Goal: Information Seeking & Learning: Learn about a topic

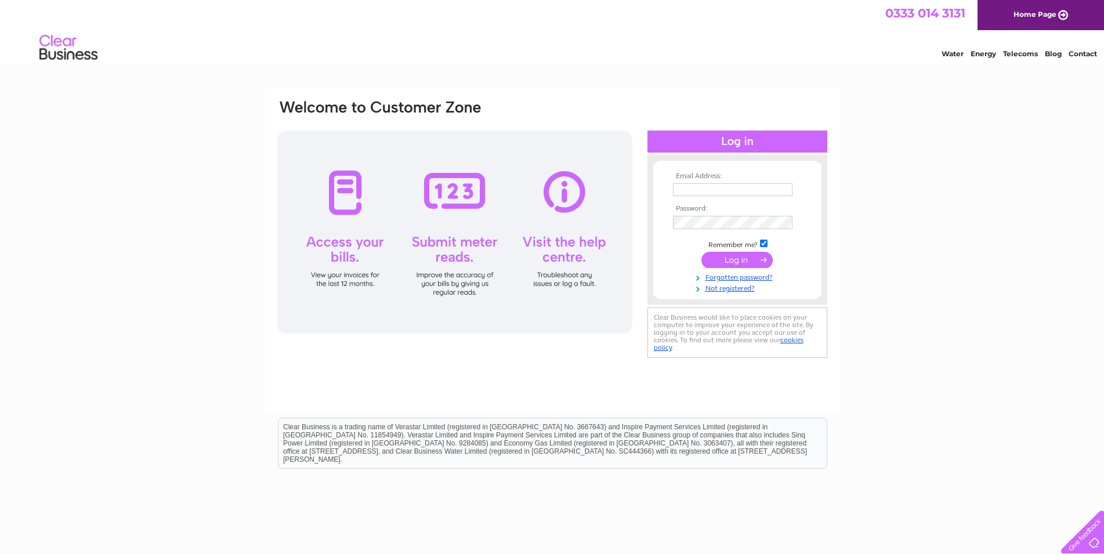
click at [694, 188] on input "text" at bounding box center [732, 189] width 119 height 13
type input "mtodd@sandmanhotels.co.uk"
click at [743, 258] on input "submit" at bounding box center [736, 261] width 71 height 16
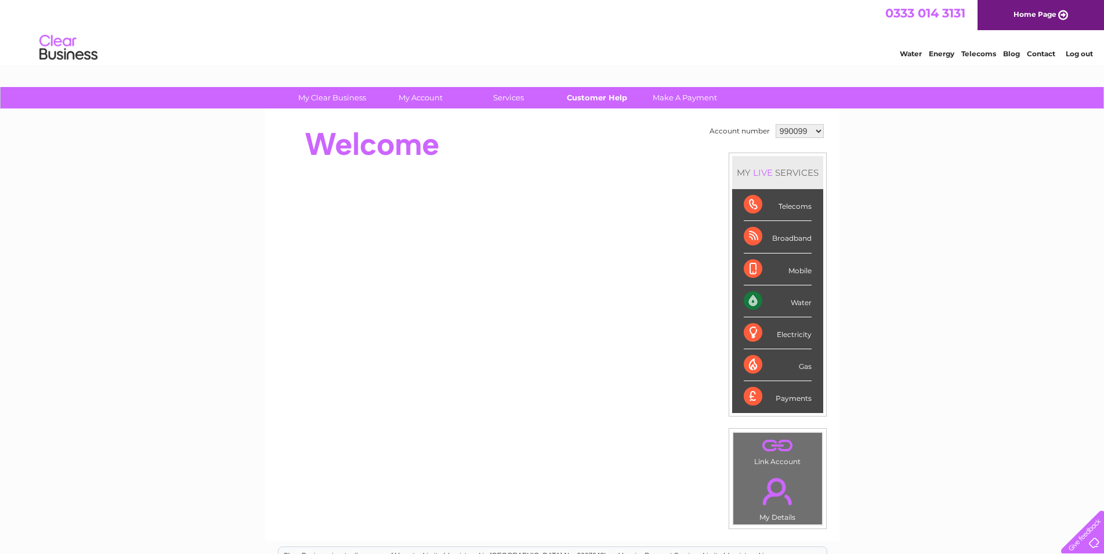
click at [609, 96] on link "Customer Help" at bounding box center [597, 97] width 96 height 21
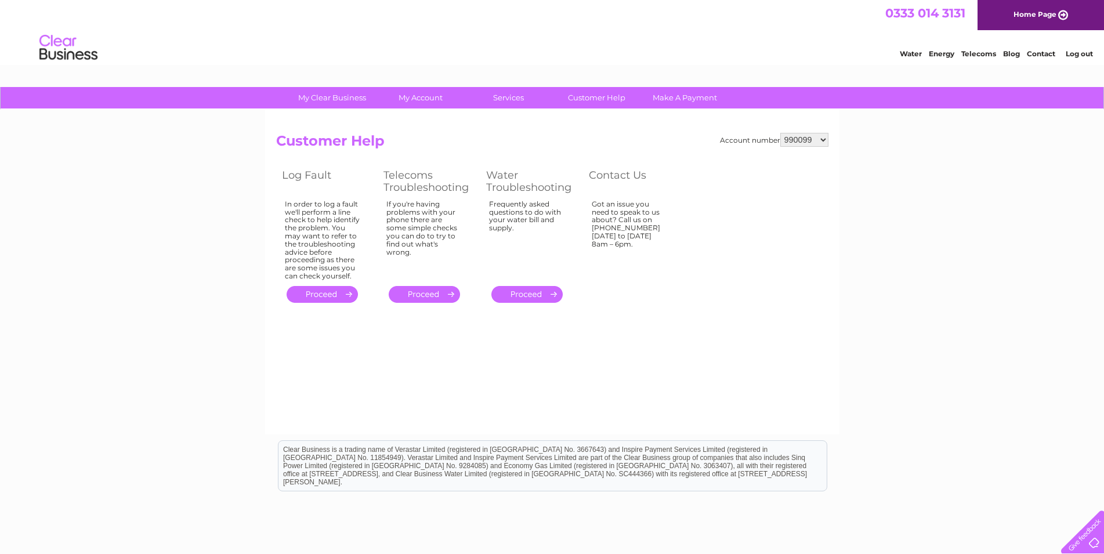
click at [910, 55] on link "Water" at bounding box center [911, 53] width 22 height 9
